Goal: Navigation & Orientation: Understand site structure

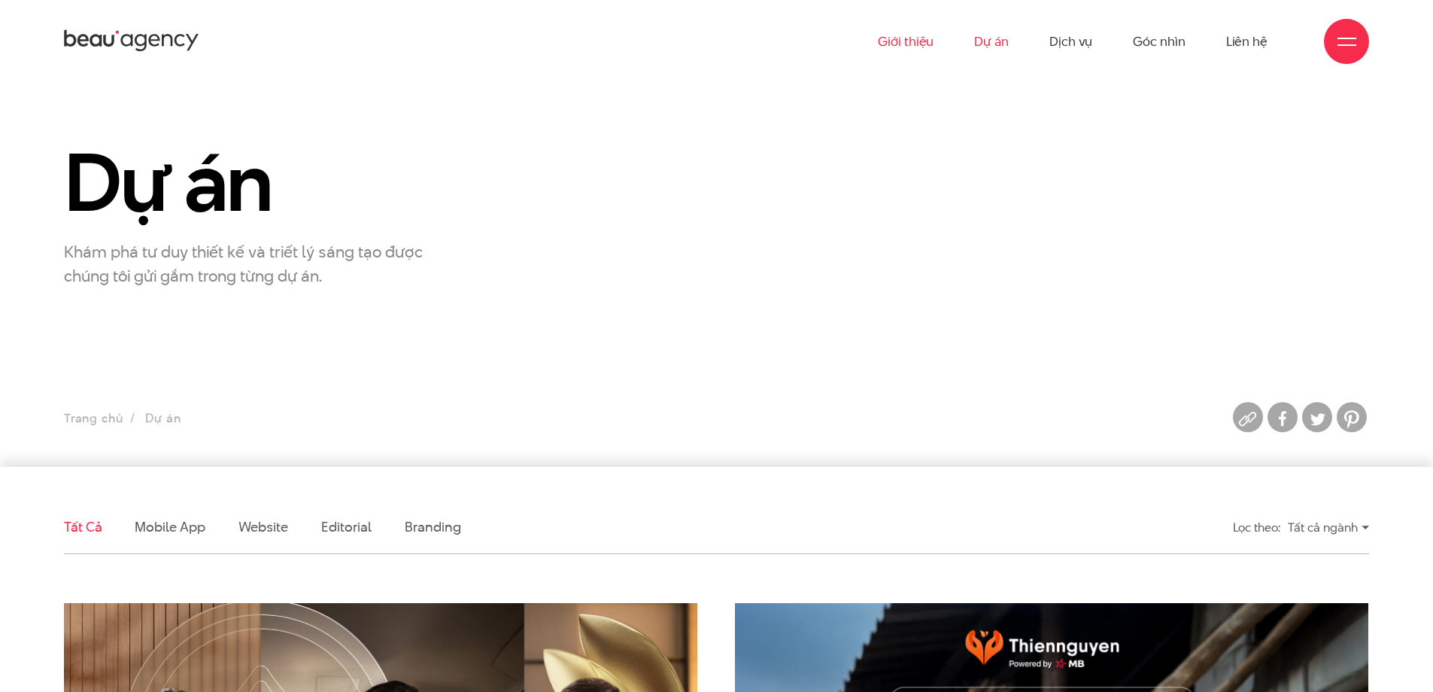
click at [911, 23] on link "Giới thiệu" at bounding box center [906, 41] width 56 height 83
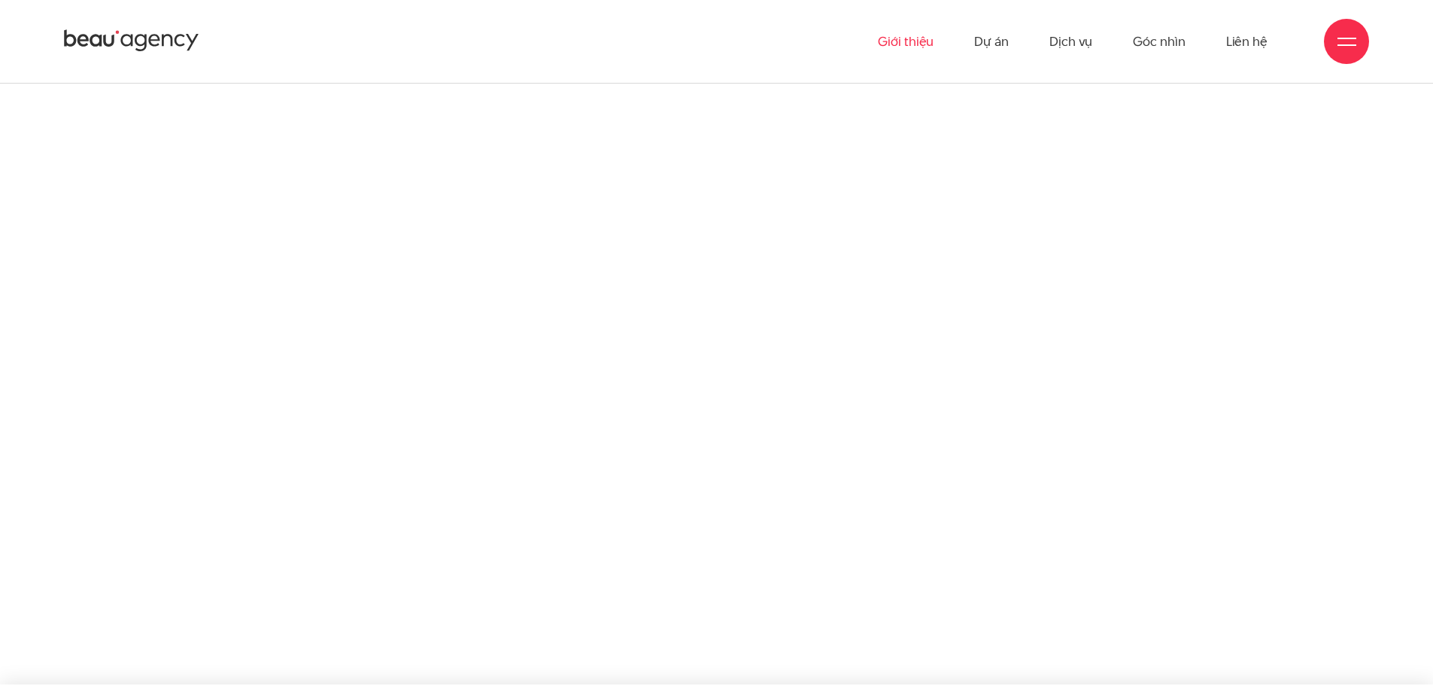
click at [150, 35] on icon at bounding box center [131, 41] width 135 height 26
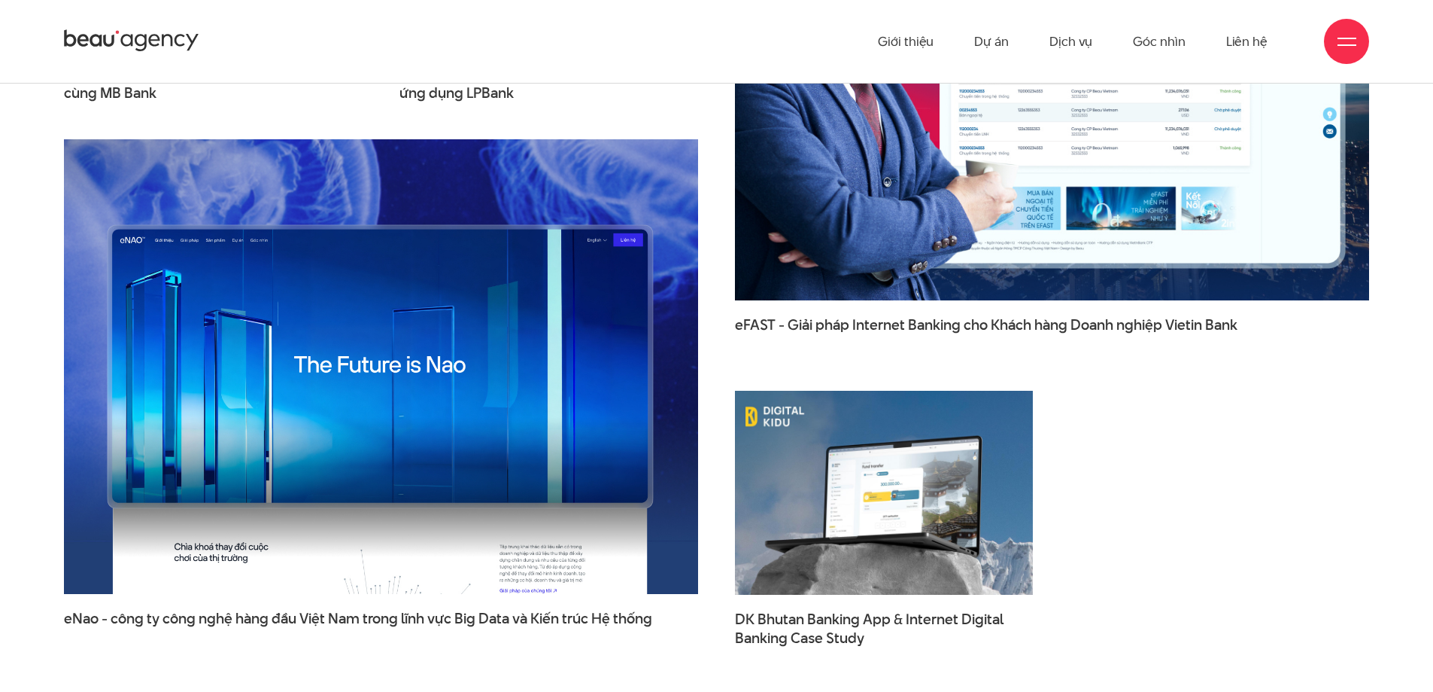
scroll to position [2558, 0]
